Goal: Information Seeking & Learning: Learn about a topic

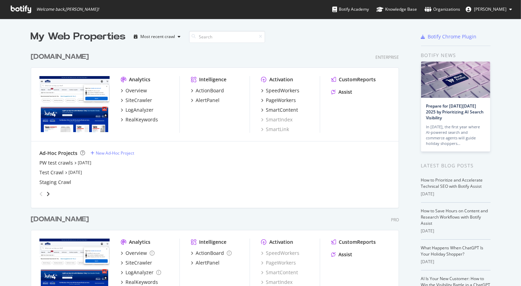
scroll to position [281, 510]
click at [72, 216] on div "[DOMAIN_NAME]" at bounding box center [60, 219] width 58 height 10
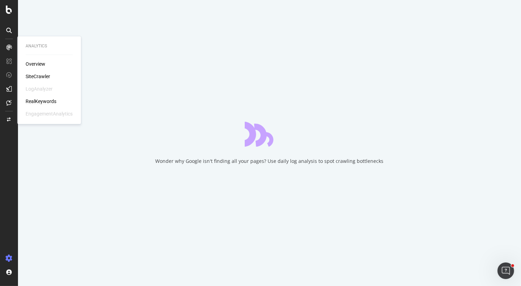
click at [35, 100] on div "RealKeywords" at bounding box center [41, 101] width 31 height 7
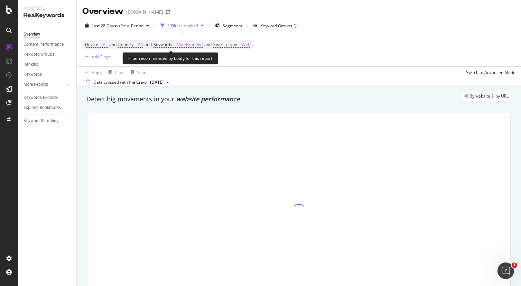
click at [173, 41] on span "Device = All and Country = All and Keywords = Non-Branded and Search Type = Web" at bounding box center [167, 45] width 165 height 10
click at [170, 43] on span "Keywords" at bounding box center [162, 44] width 19 height 6
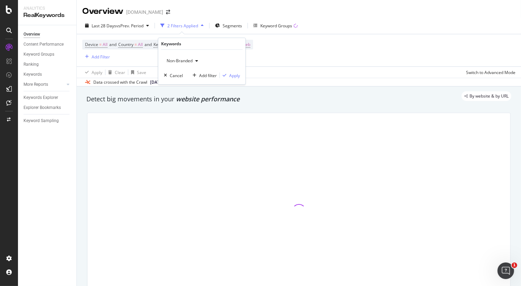
click at [176, 58] on span "Non-Branded" at bounding box center [178, 61] width 29 height 6
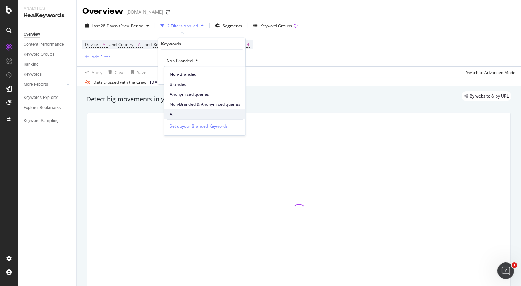
click at [174, 111] on span "All" at bounding box center [205, 114] width 71 height 6
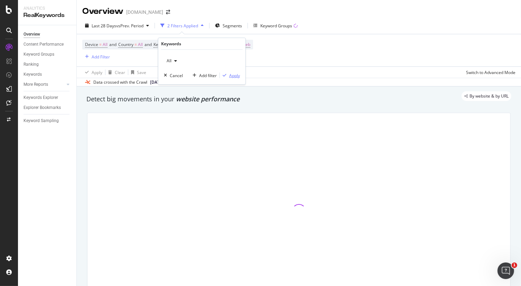
click at [236, 75] on div "Apply" at bounding box center [234, 75] width 11 height 6
click at [228, 25] on span "Segments" at bounding box center [229, 26] width 19 height 6
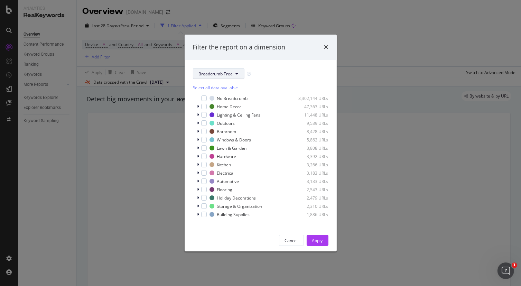
click at [226, 76] on span "Breadcrumb Tree" at bounding box center [216, 74] width 34 height 6
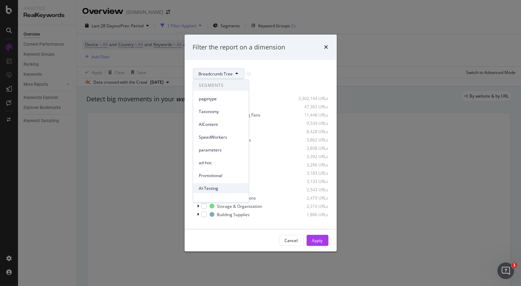
scroll to position [94, 0]
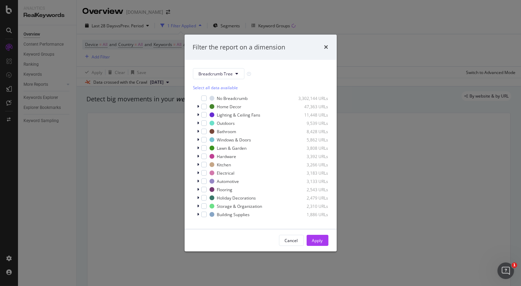
click at [273, 242] on div "Cancel Apply" at bounding box center [260, 240] width 135 height 11
click at [226, 73] on span "Breadcrumb Tree" at bounding box center [216, 74] width 34 height 6
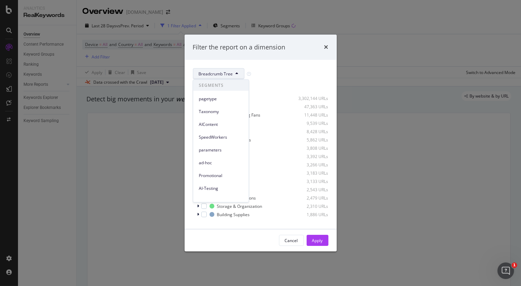
scroll to position [94, 0]
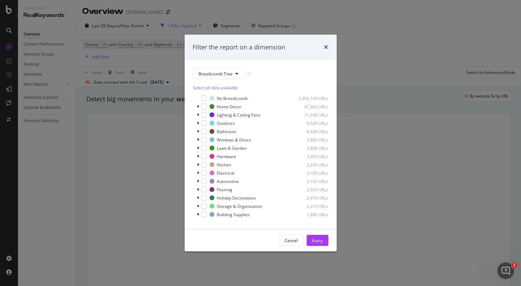
click at [246, 237] on div "Cancel Apply" at bounding box center [260, 240] width 135 height 11
click at [290, 241] on div "Cancel" at bounding box center [291, 240] width 13 height 6
